Goal: Transaction & Acquisition: Obtain resource

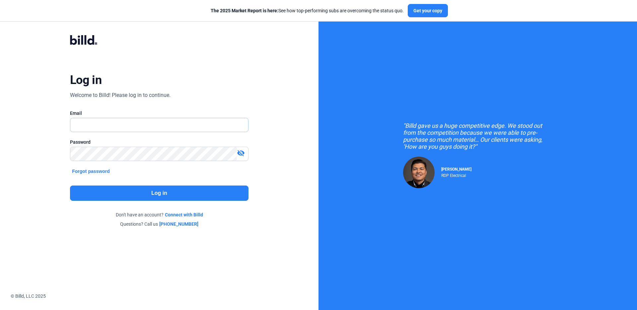
click at [107, 123] on input "text" at bounding box center [155, 125] width 170 height 14
type input "[EMAIL_ADDRESS][DOMAIN_NAME]"
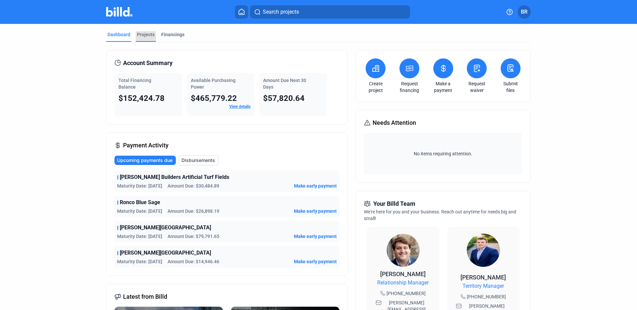
click at [147, 35] on div "Projects" at bounding box center [146, 34] width 18 height 7
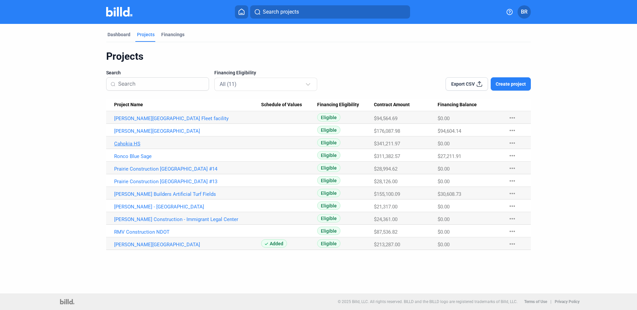
click at [126, 121] on link "Cahokia HS" at bounding box center [187, 118] width 147 height 6
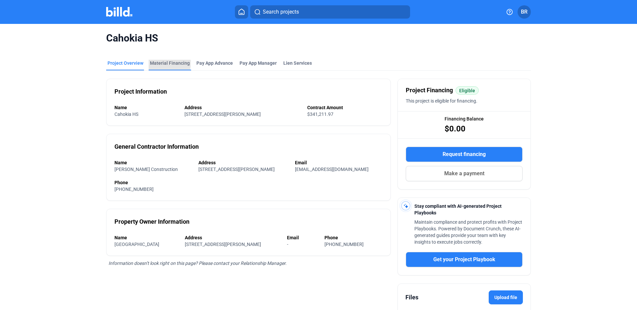
click at [155, 63] on div "Material Financing" at bounding box center [170, 63] width 40 height 7
